Goal: Obtain resource: Obtain resource

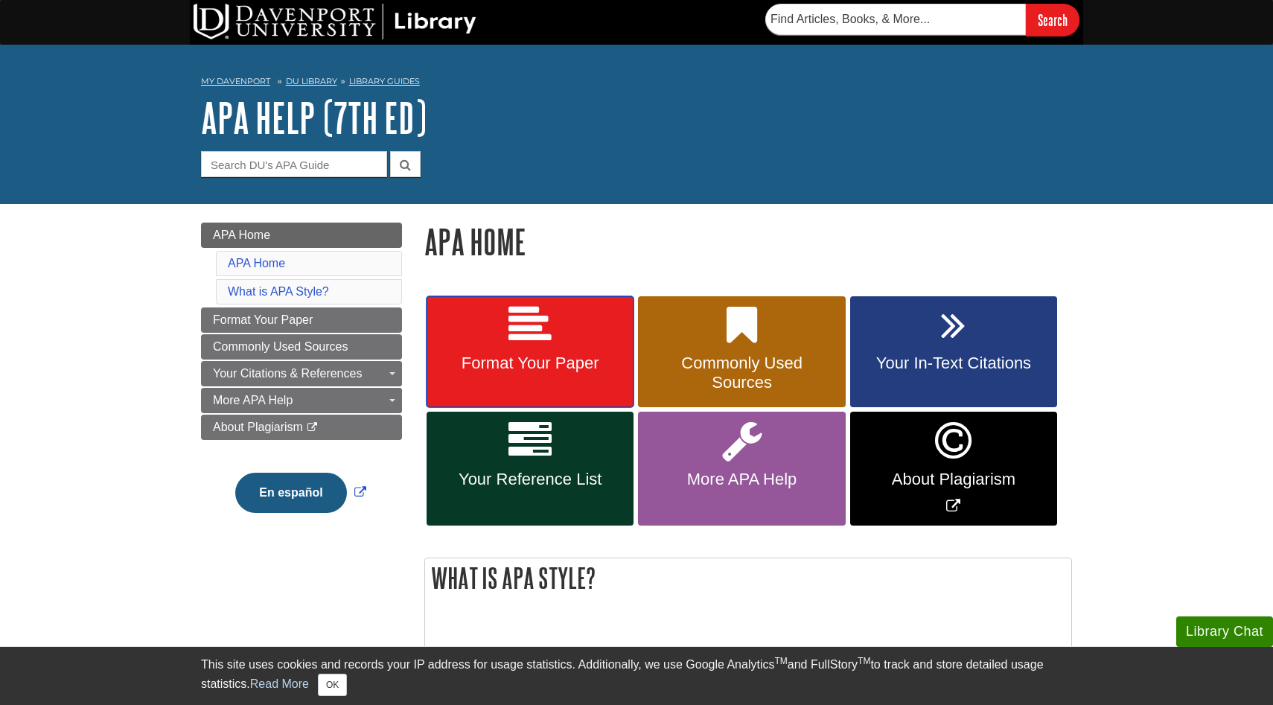
click at [517, 328] on icon at bounding box center [529, 325] width 43 height 43
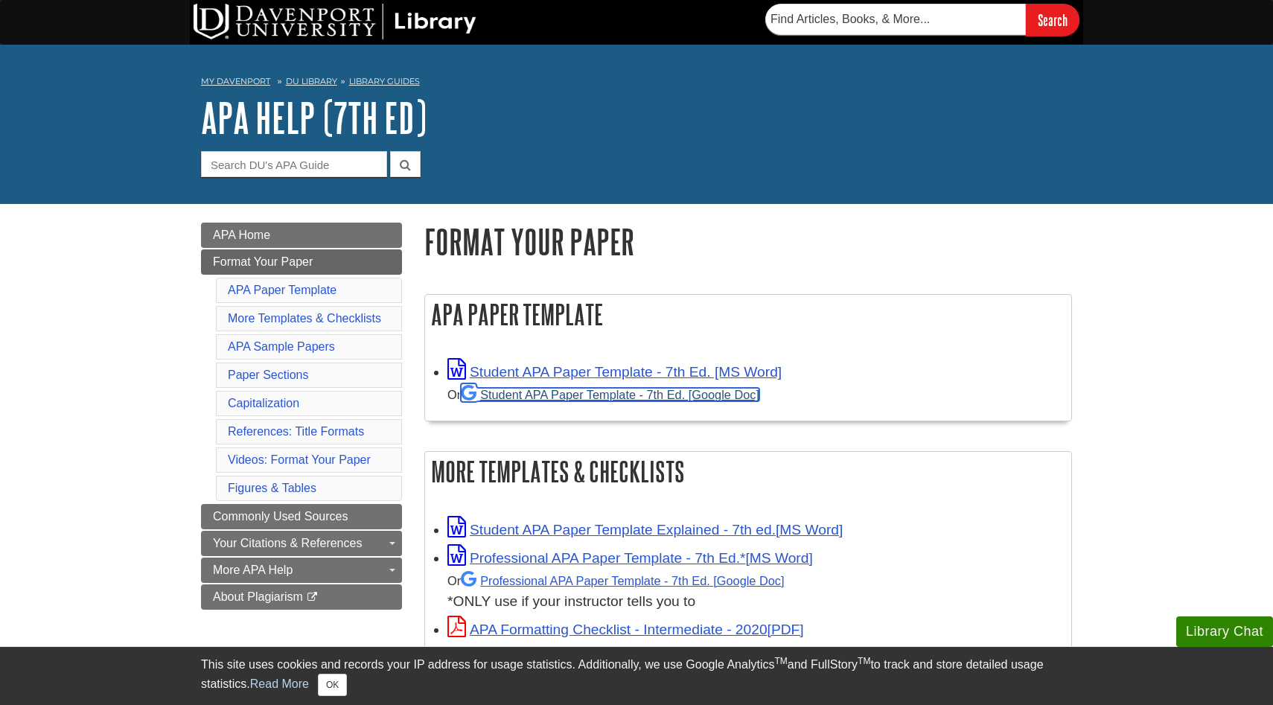
click at [644, 398] on link "Student APA Paper Template - 7th Ed. [Google Doc]" at bounding box center [610, 394] width 299 height 13
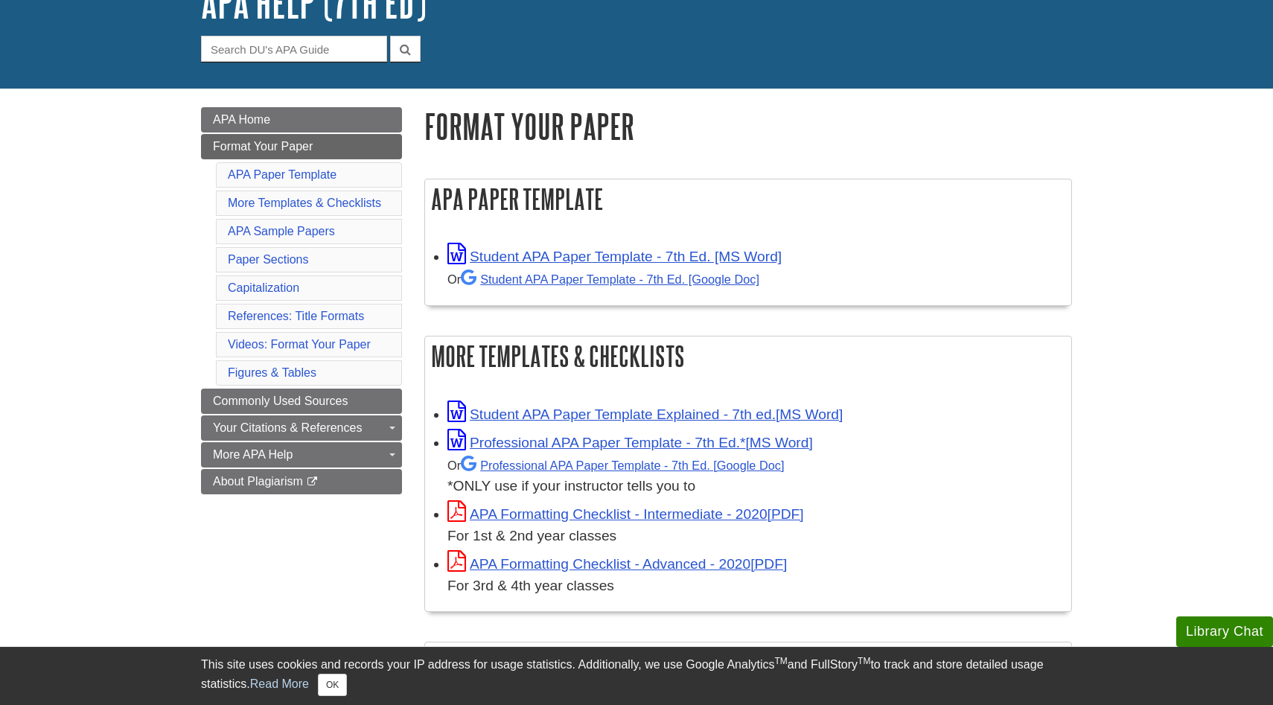
scroll to position [130, 0]
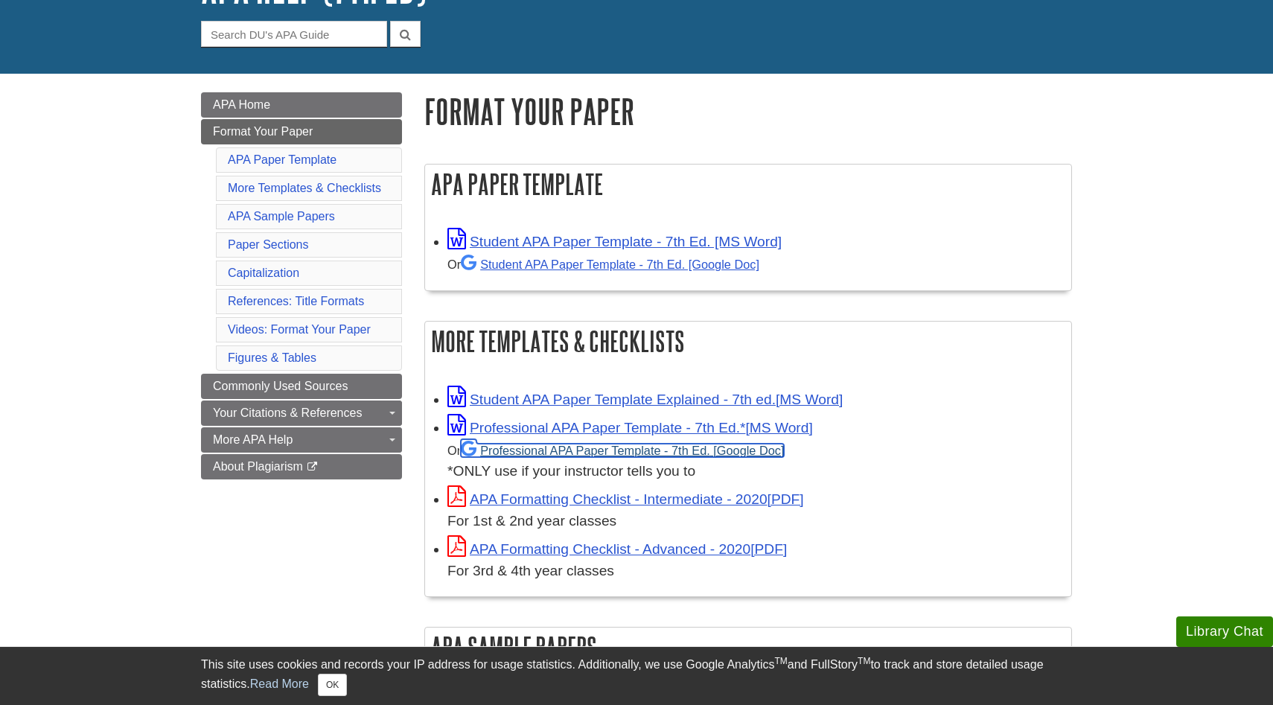
click at [735, 451] on link "Professional APA Paper Template - 7th Ed." at bounding box center [622, 450] width 323 height 13
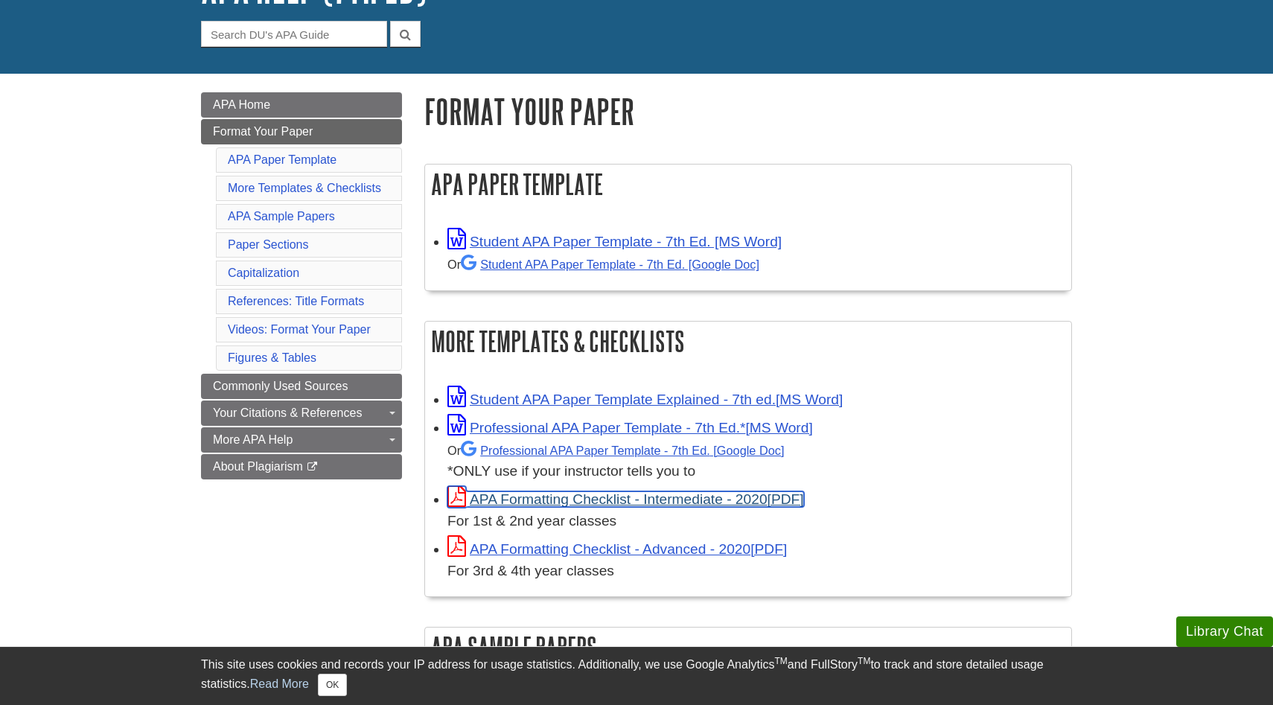
click at [568, 493] on link "APA Formatting Checklist - Intermediate - 2020" at bounding box center [625, 499] width 357 height 16
